Goal: Transaction & Acquisition: Purchase product/service

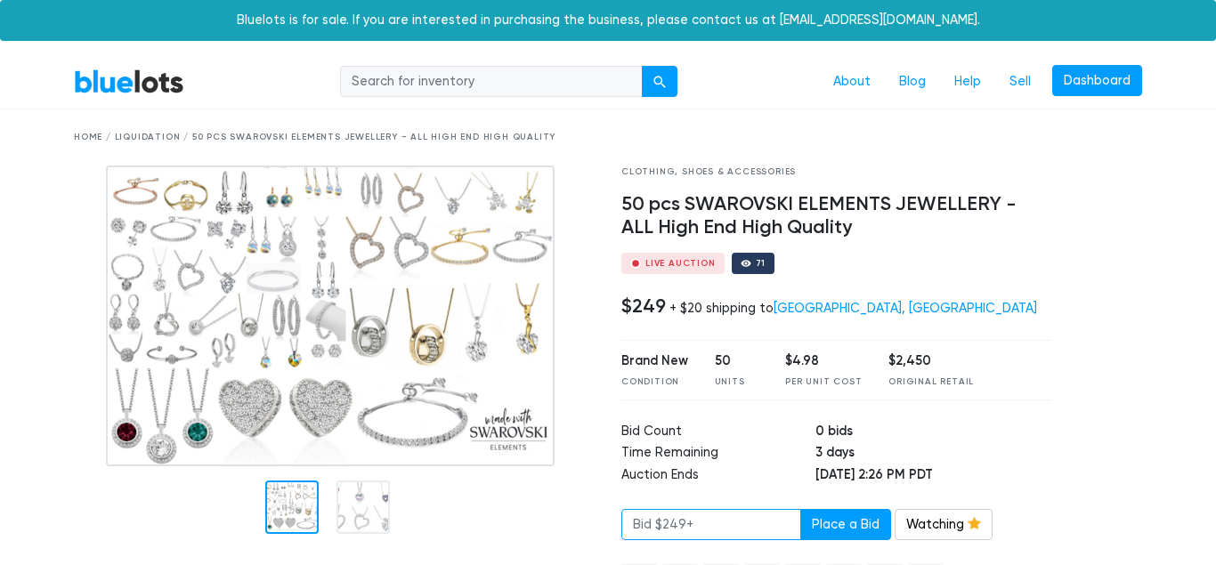
click at [725, 523] on input "number" at bounding box center [711, 525] width 180 height 32
type input "249"
click at [871, 522] on button "Place a Bid" at bounding box center [845, 525] width 91 height 32
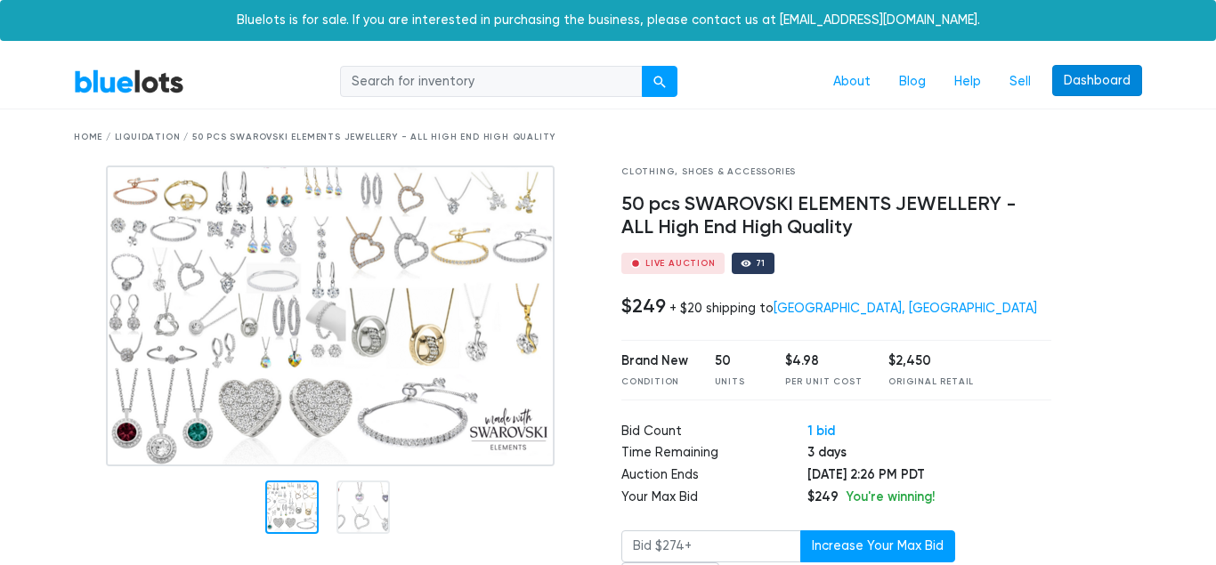
click at [1117, 76] on link "Dashboard" at bounding box center [1097, 81] width 90 height 32
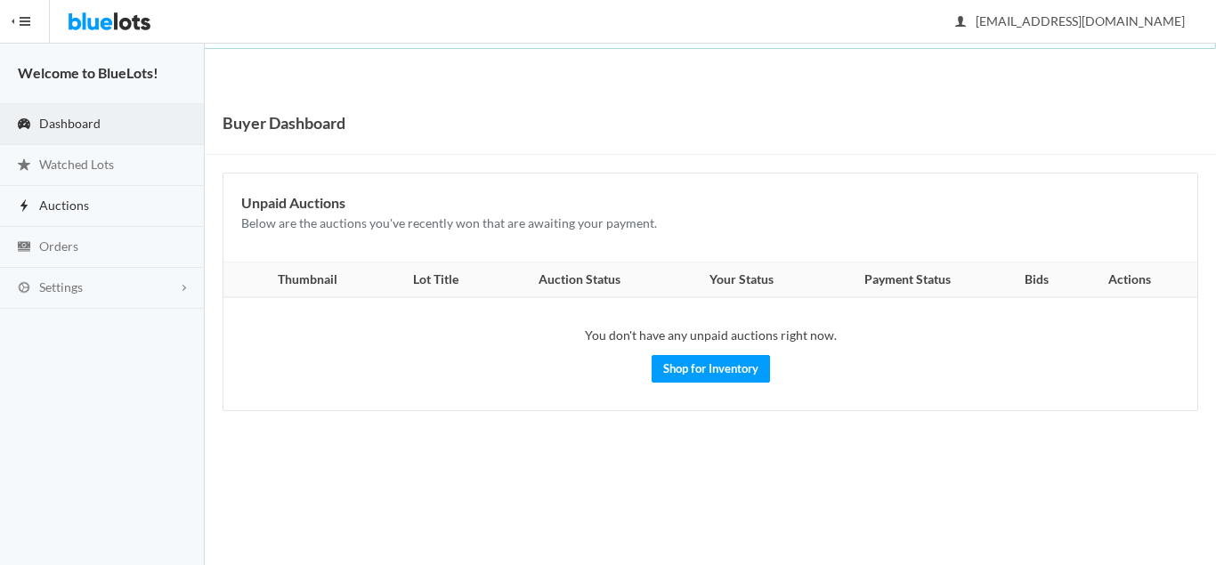
click at [75, 214] on link "Auctions" at bounding box center [102, 206] width 205 height 41
